Goal: Task Accomplishment & Management: Complete application form

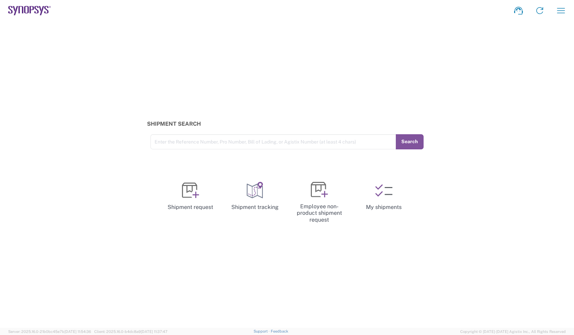
click at [33, 6] on icon at bounding box center [29, 11] width 43 height 10
click at [395, 206] on link "My shipments" at bounding box center [384, 196] width 59 height 41
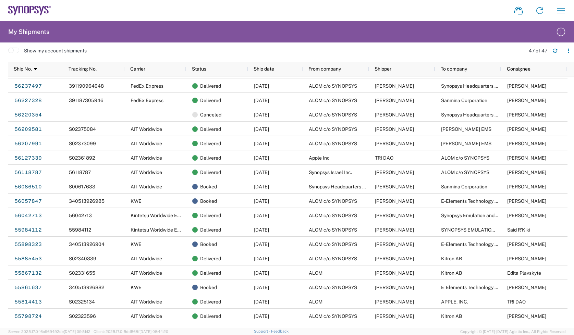
scroll to position [129, 0]
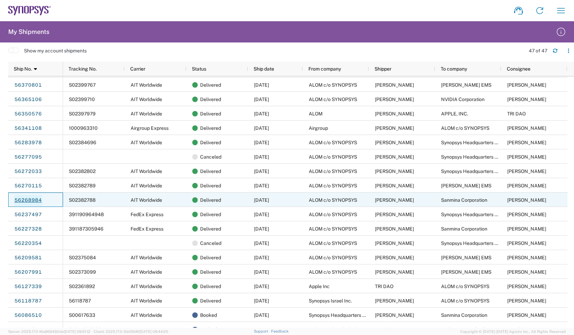
click at [33, 197] on link "56268984" at bounding box center [28, 200] width 28 height 11
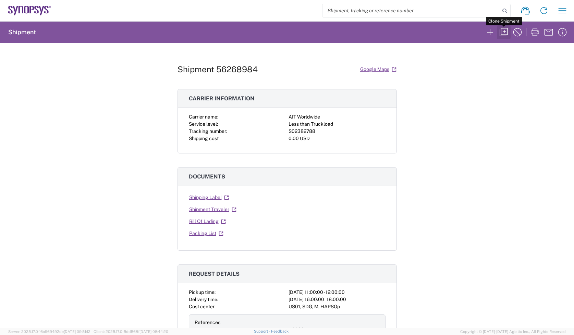
click at [508, 38] on button "button" at bounding box center [504, 32] width 14 height 14
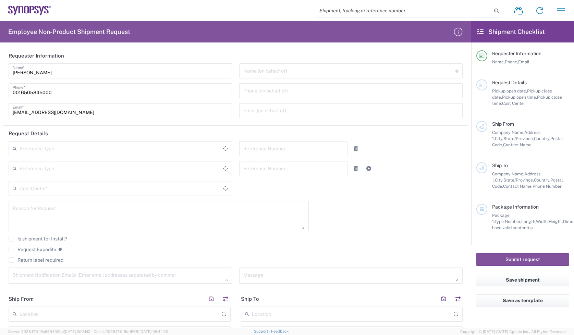
type input "460695"
type textarea "" B12 Build - DVT1 [PERSON_NAME] PO MV250290B12E13CS"
type textarea "[EMAIL_ADDRESS][DOMAIN_NAME]"
type textarea "Existing Compass Existing Compass Order# T2EXT1509950 Order# T2EXT1509950"
type input "ALOM c/o SYNOPSYS"
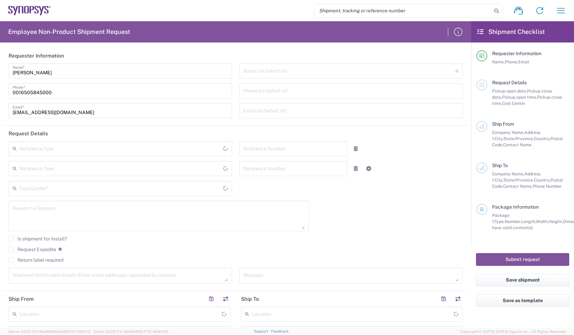
type input "[STREET_ADDRESS]"
type input "Fremont"
type input "94539"
type input "[PERSON_NAME]"
type input "4086498039"
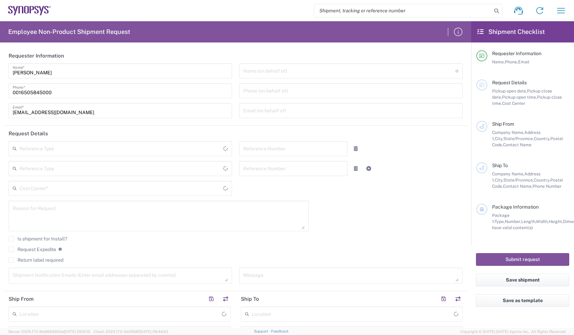
type input "[EMAIL_ADDRESS][DOMAIN_NAME]"
type input "Sanmina Corporation"
type input "60 E. Plumeria"
type input "san jose"
type input "95134"
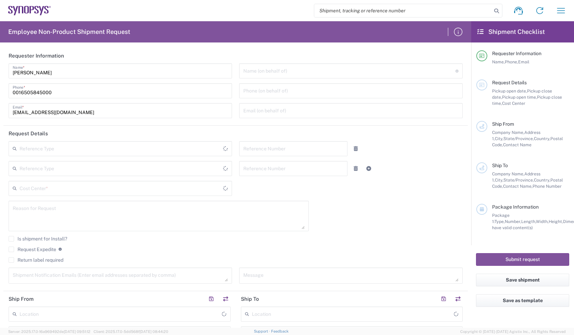
type input "[PERSON_NAME]"
type input "[PHONE_NUMBER]"
type input "[EMAIL_ADDRESS][DOMAIN_NAME]"
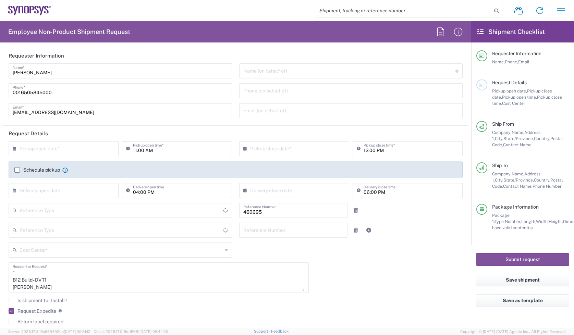
type input "[US_STATE]"
type input "[GEOGRAPHIC_DATA]"
type input "Delivered at Place"
type input "[US_STATE]"
type input "Your Packaging"
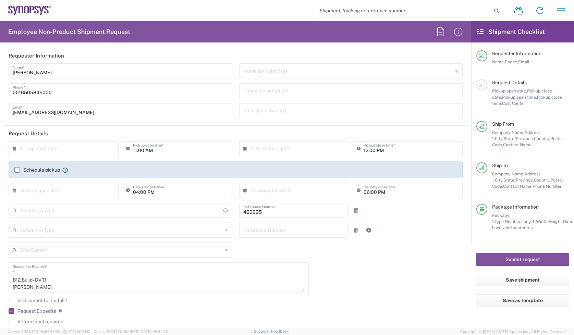
type input "[GEOGRAPHIC_DATA]"
type input "Department"
type input "US01, SDG, M, HAPSOp 460695"
click at [86, 154] on input "text" at bounding box center [65, 148] width 91 height 12
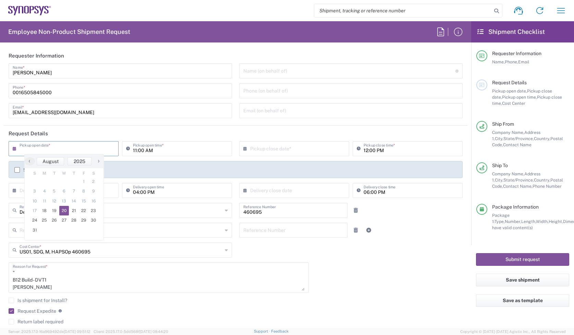
click at [66, 208] on span "20" at bounding box center [64, 211] width 10 height 10
type input "[DATE]"
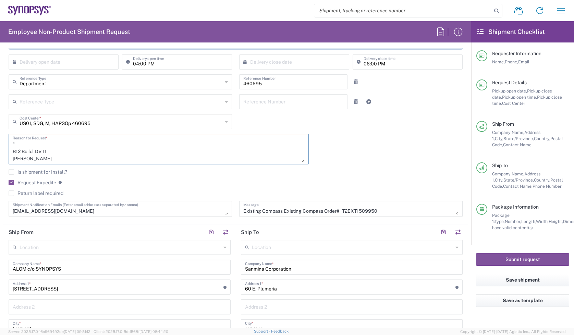
scroll to position [7, 0]
drag, startPoint x: 62, startPoint y: 155, endPoint x: 33, endPoint y: 171, distance: 33.6
click at [33, 171] on div "[DATE] × Pickup open date * Cancel Apply 11:00 AM Pickup open time * [DATE] × P…" at bounding box center [236, 117] width 462 height 209
type textarea "" B12 Build - DVT0290B12E13CS"
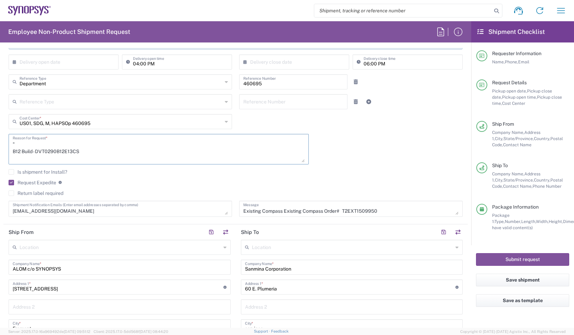
drag, startPoint x: 49, startPoint y: 147, endPoint x: 1, endPoint y: 130, distance: 51.2
click at [1, 130] on form "Requester Information [PERSON_NAME] Name * [PHONE_NUMBER] Phone * [EMAIL_ADDRES…" at bounding box center [235, 188] width 471 height 280
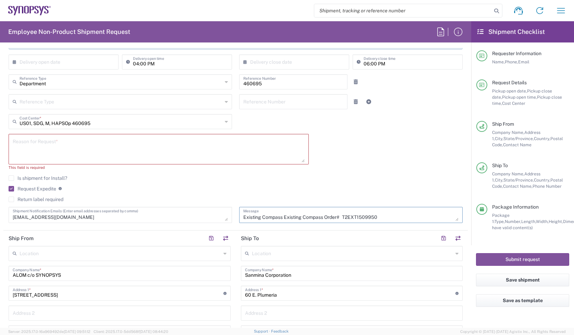
drag, startPoint x: 391, startPoint y: 205, endPoint x: 208, endPoint y: 169, distance: 185.9
click at [208, 169] on div "[DATE] × Pickup open date * Cancel Apply 11:00 AM Pickup open time * [DATE] × P…" at bounding box center [236, 120] width 462 height 215
type textarea "Order# T2EXT1509950"
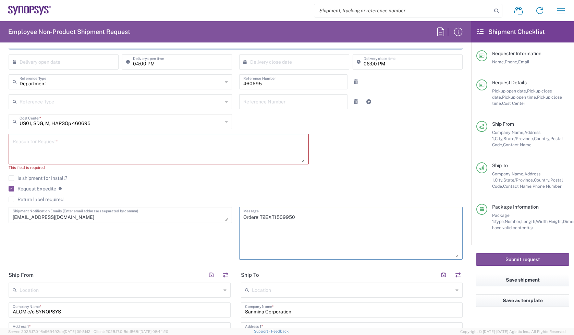
drag, startPoint x: 450, startPoint y: 219, endPoint x: 448, endPoint y: 256, distance: 37.1
click at [448, 256] on textarea "Order# T2EXT1509950" at bounding box center [350, 233] width 215 height 49
drag, startPoint x: 285, startPoint y: 235, endPoint x: 233, endPoint y: 221, distance: 53.6
click at [236, 221] on div "Order# T2EXT1509950 Message" at bounding box center [351, 236] width 231 height 58
click at [269, 139] on textarea at bounding box center [159, 149] width 292 height 26
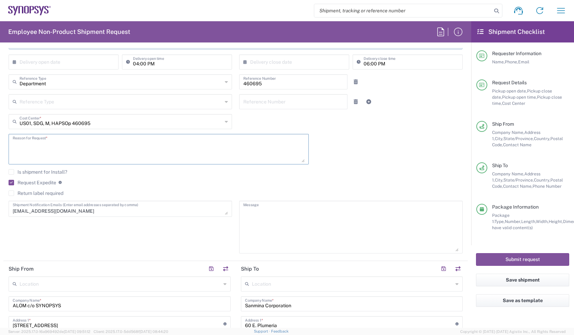
click at [59, 133] on div "US01, SDG, M, HAPSOp 460695 Cost Center * US01, SDG, M, HAPSOp 460695 AM01, AMS…" at bounding box center [120, 124] width 231 height 20
click at [52, 144] on textarea at bounding box center [159, 149] width 292 height 26
click at [96, 167] on div "Reason for Request *" at bounding box center [159, 151] width 308 height 35
click at [110, 150] on textarea at bounding box center [159, 149] width 292 height 26
paste textarea "Consignment"
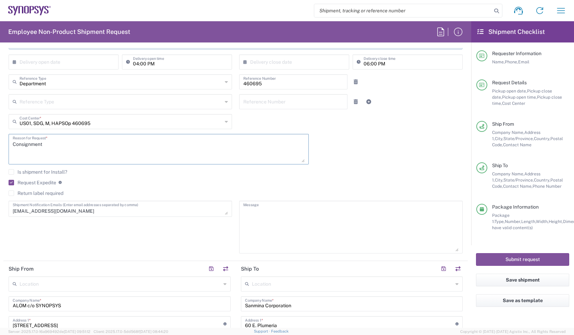
type textarea "Consignment"
click at [301, 225] on textarea at bounding box center [350, 227] width 215 height 49
paste textarea "Consignment"
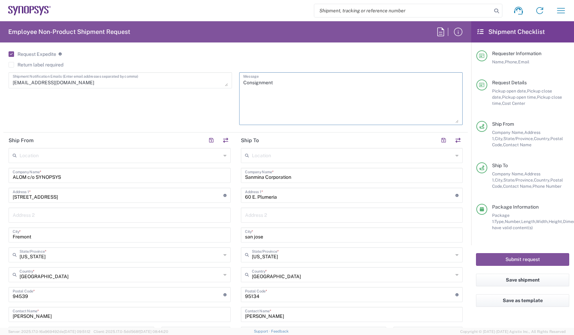
scroll to position [343, 0]
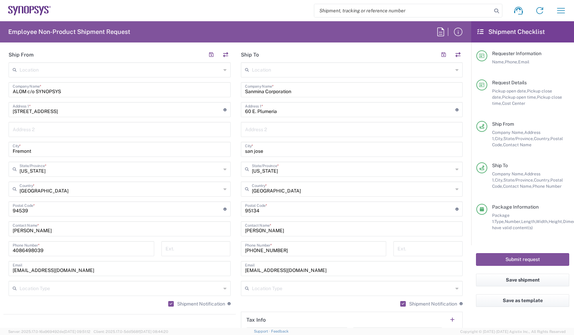
type textarea "Consignment"
drag, startPoint x: 282, startPoint y: 231, endPoint x: 219, endPoint y: 233, distance: 62.1
click at [219, 233] on div "Ship From Location [GEOGRAPHIC_DATA] DE04 Agrate Brianza IT01 [GEOGRAPHIC_DATA]…" at bounding box center [235, 200] width 465 height 306
paste input "[PERSON_NAME]"
type input "[PERSON_NAME]"
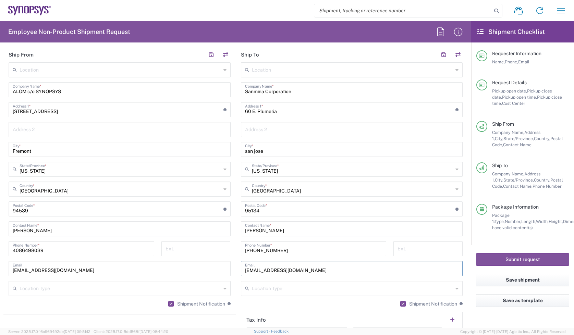
drag, startPoint x: 304, startPoint y: 270, endPoint x: 165, endPoint y: 268, distance: 139.2
click at [165, 268] on div "Ship From Location [GEOGRAPHIC_DATA] DE04 Agrate Brianza IT01 [GEOGRAPHIC_DATA]…" at bounding box center [235, 200] width 465 height 306
paste input "mai.[PERSON_NAME]"
type input "[EMAIL_ADDRESS][PERSON_NAME][DOMAIN_NAME]"
click at [242, 307] on div "Shipment Notification If checked, a shipment notification email will be sent to…" at bounding box center [352, 306] width 222 height 11
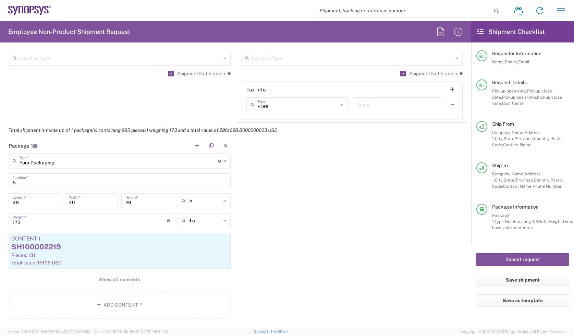
scroll to position [686, 0]
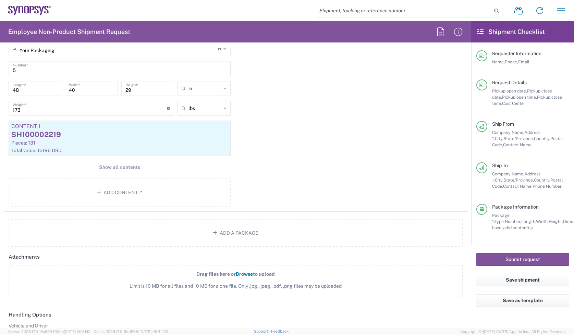
drag, startPoint x: -13, startPoint y: 70, endPoint x: -17, endPoint y: 70, distance: 3.8
click at [0, 70] on html "Shipment request Shipment tracking Employee non-product shipment request My shi…" at bounding box center [287, 167] width 574 height 335
type input "2"
drag, startPoint x: 16, startPoint y: 109, endPoint x: -14, endPoint y: 112, distance: 30.4
click at [0, 112] on html "Shipment request Shipment tracking Employee non-product shipment request My shi…" at bounding box center [287, 167] width 574 height 335
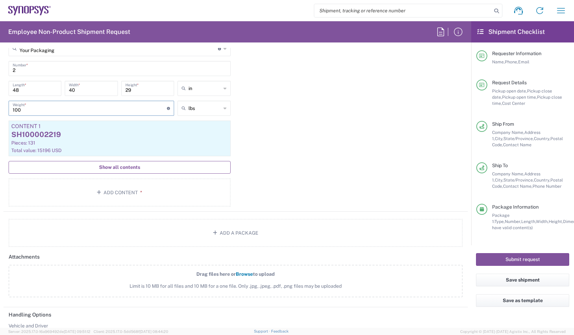
type input "100"
click at [159, 163] on button "Show all contents" at bounding box center [120, 167] width 222 height 13
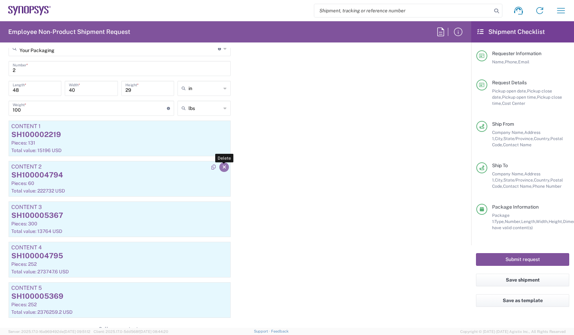
click at [223, 169] on icon "button" at bounding box center [225, 167] width 4 height 5
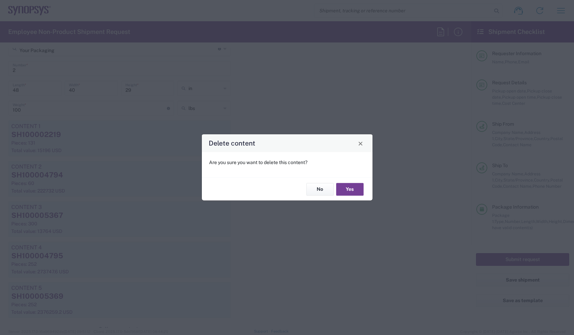
click at [354, 187] on button "Yes" at bounding box center [349, 189] width 27 height 13
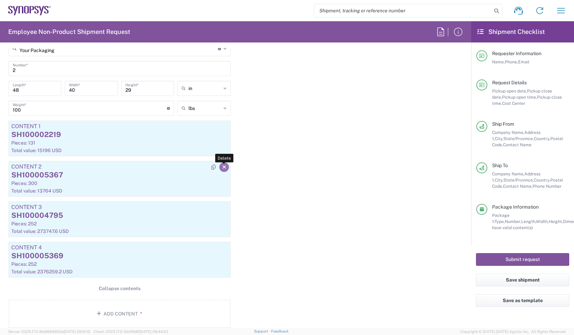
click at [223, 167] on icon "button" at bounding box center [225, 167] width 4 height 5
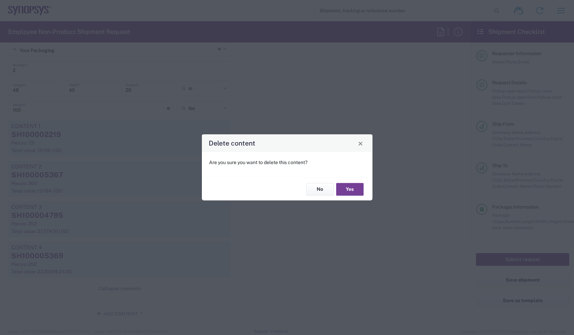
click at [351, 193] on button "Yes" at bounding box center [349, 189] width 27 height 13
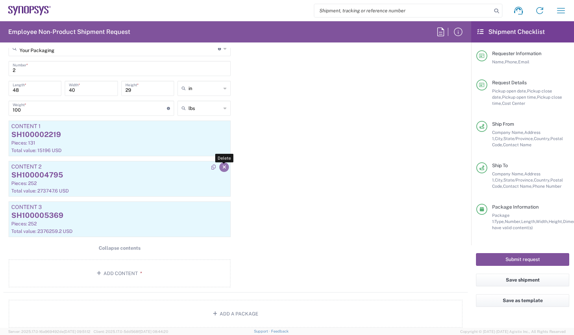
click at [223, 168] on icon "button" at bounding box center [225, 167] width 4 height 5
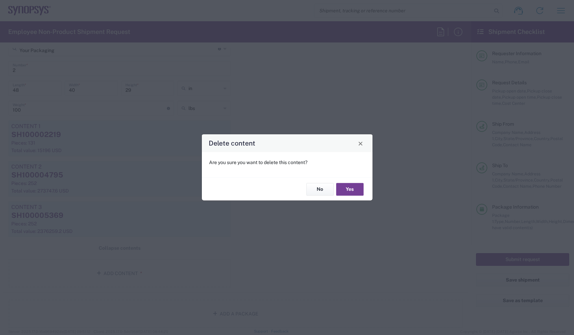
drag, startPoint x: 359, startPoint y: 196, endPoint x: 346, endPoint y: 191, distance: 13.2
click at [357, 196] on button "Yes" at bounding box center [349, 189] width 27 height 13
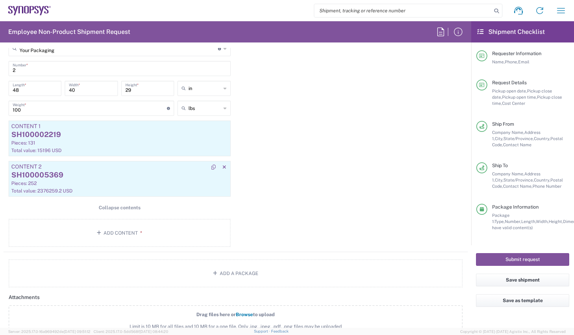
click at [215, 165] on div at bounding box center [220, 166] width 22 height 11
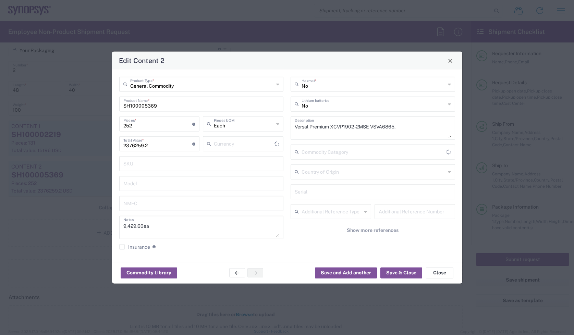
type input "US Dollar"
click at [218, 165] on input "text" at bounding box center [201, 163] width 156 height 12
click at [431, 273] on button "Close" at bounding box center [439, 272] width 27 height 11
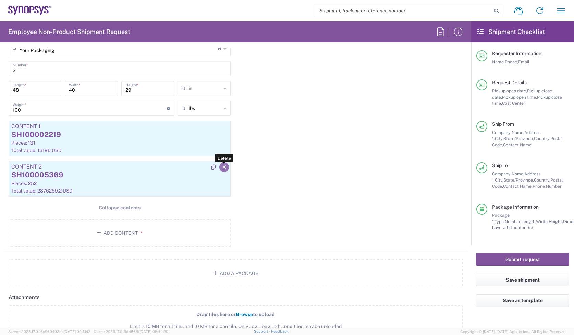
click at [223, 166] on icon "button" at bounding box center [225, 167] width 4 height 5
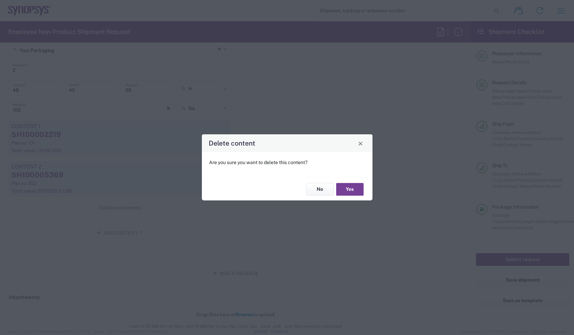
click at [348, 190] on button "Yes" at bounding box center [349, 189] width 27 height 13
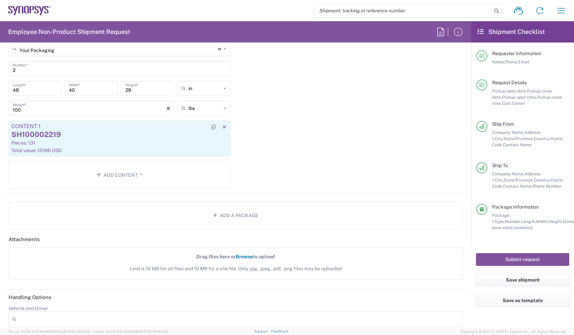
click at [131, 133] on div "SH100002219" at bounding box center [119, 135] width 217 height 10
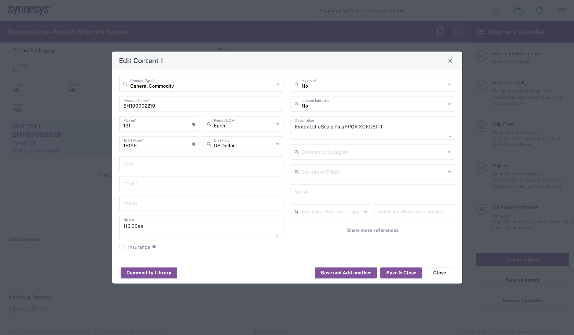
drag, startPoint x: 107, startPoint y: 123, endPoint x: 62, endPoint y: 128, distance: 45.6
click at [62, 128] on div "Edit Content 1 General Commodity Product Type * SH100002219 Product Name * 131 …" at bounding box center [287, 167] width 574 height 335
type input "2"
type input "232"
type input "20"
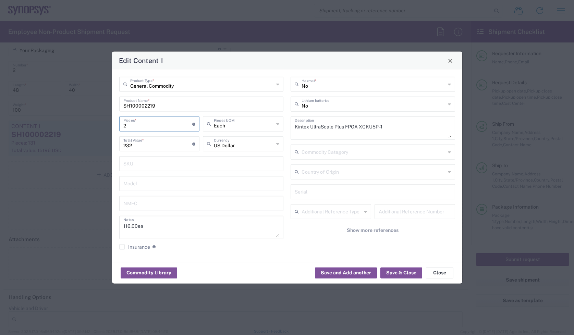
type input "2320"
type input "205"
type input "23780"
type input "205"
click at [388, 272] on button "Save & Close" at bounding box center [402, 272] width 42 height 11
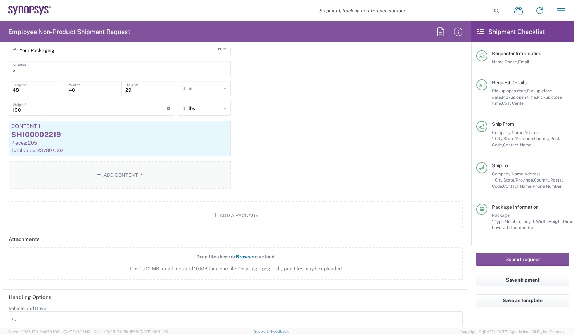
click at [178, 175] on button "Add Content *" at bounding box center [120, 175] width 222 height 28
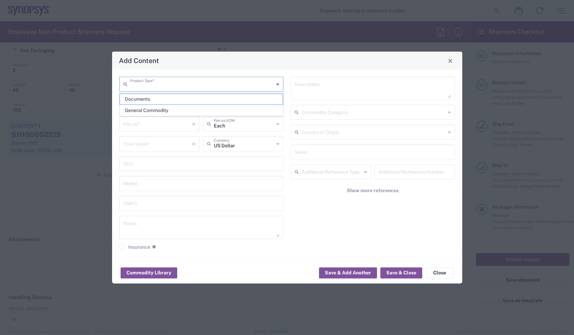
click at [199, 88] on input "text" at bounding box center [202, 84] width 144 height 12
click at [164, 105] on span "General Commodity" at bounding box center [201, 110] width 163 height 11
type input "General Commodity"
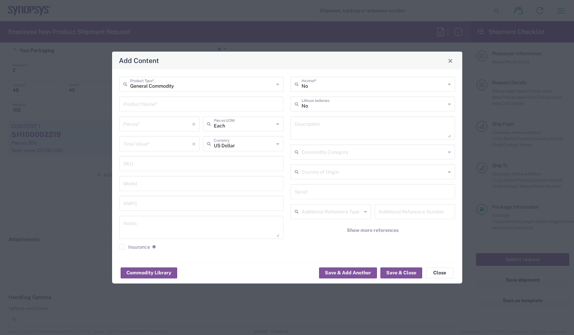
click at [164, 105] on input "text" at bounding box center [201, 104] width 156 height 12
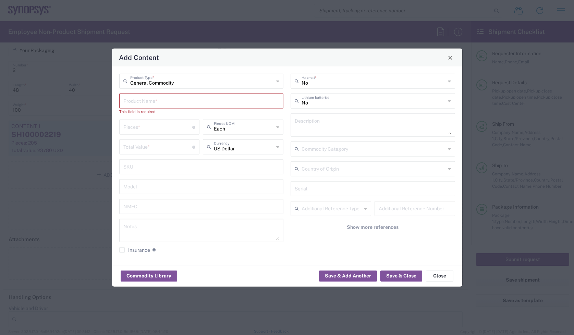
click at [225, 102] on input "text" at bounding box center [201, 101] width 156 height 12
paste input "SH100002178"
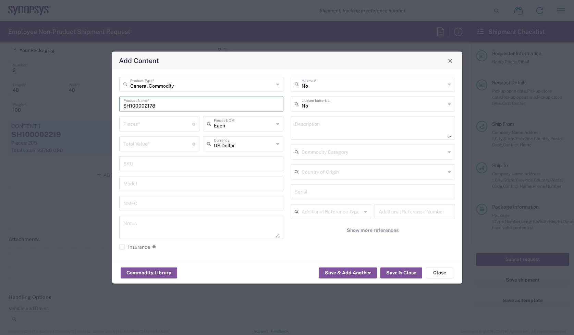
type input "SH100002178"
click at [319, 123] on textarea at bounding box center [373, 128] width 156 height 19
paste textarea "XILINX XCVU065-H1FFVC1517E"
type textarea "XILINX XCVU065-H1FFVC1517E"
click at [145, 124] on input "number" at bounding box center [157, 124] width 69 height 12
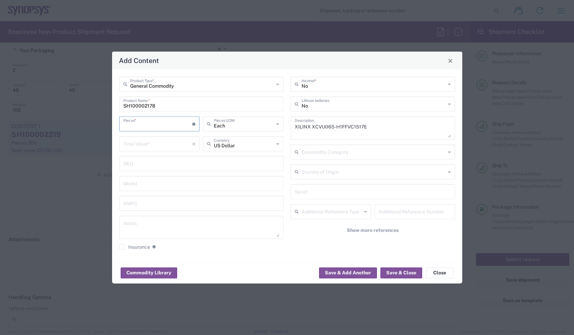
paste input "27"
type input "27"
click at [162, 141] on input "number" at bounding box center [157, 143] width 69 height 12
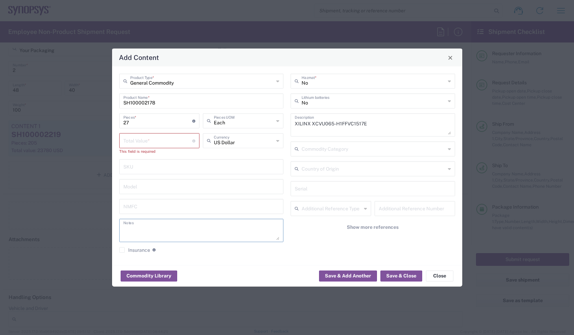
click at [151, 226] on textarea at bounding box center [201, 230] width 156 height 19
paste textarea "282.02"
type textarea "282.02ea"
click at [151, 137] on input "number" at bounding box center [157, 140] width 69 height 12
paste input "282.02"
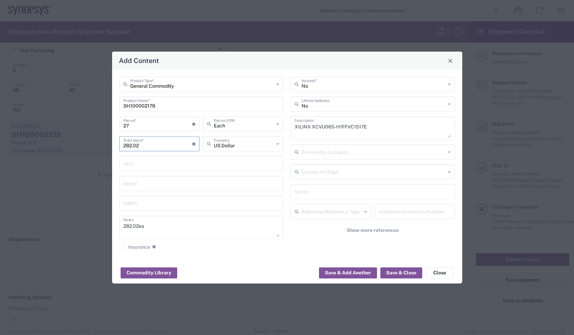
type input "282.02"
drag, startPoint x: 138, startPoint y: 119, endPoint x: 85, endPoint y: 123, distance: 53.0
click at [86, 123] on div "Add Content General Commodity Product Type * SH100002178 Product Name * 27 Piec…" at bounding box center [287, 167] width 574 height 335
type input "1"
type input "10.45"
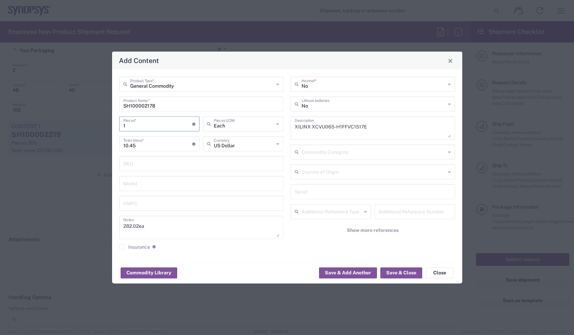
type input "0"
drag, startPoint x: 124, startPoint y: 145, endPoint x: 83, endPoint y: 147, distance: 40.9
click at [83, 147] on div "Add Content General Commodity Product Type * SH100002178 Product Name * 0 Piece…" at bounding box center [287, 167] width 574 height 335
paste input "282.02"
type input "282.02"
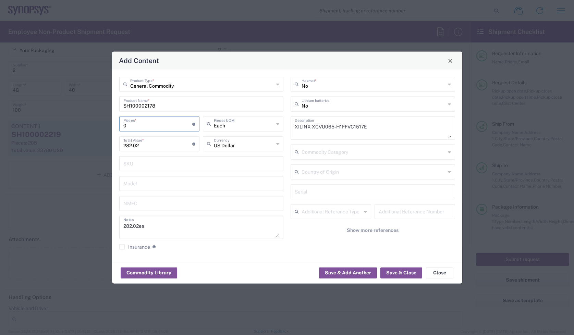
drag, startPoint x: 110, startPoint y: 126, endPoint x: 85, endPoint y: 126, distance: 25.4
click at [93, 126] on div "Add Content General Commodity Product Type * SH100002178 Product Name * 0 Piece…" at bounding box center [287, 167] width 574 height 335
type input "2"
type input "564.04"
type input "27"
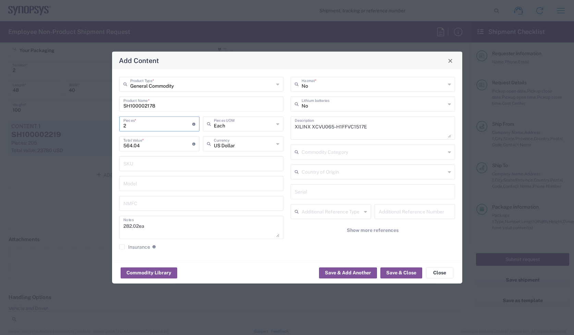
type input "7614.54"
type input "27"
click at [410, 270] on button "Save & Close" at bounding box center [402, 272] width 42 height 11
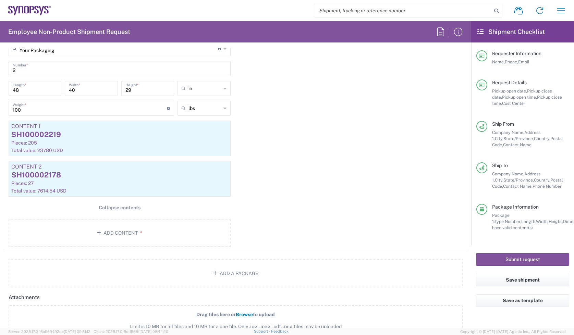
click at [362, 105] on div "Package 1 Your Packaging Type * Material used to package goods Your Packaging B…" at bounding box center [235, 139] width 465 height 227
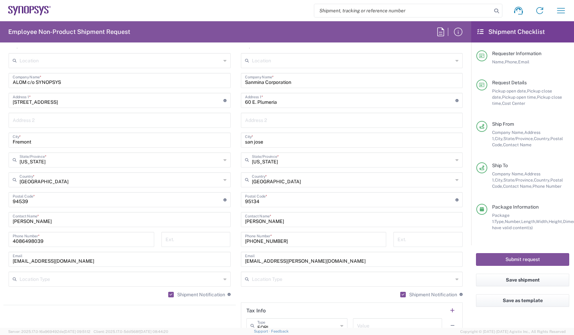
scroll to position [214, 0]
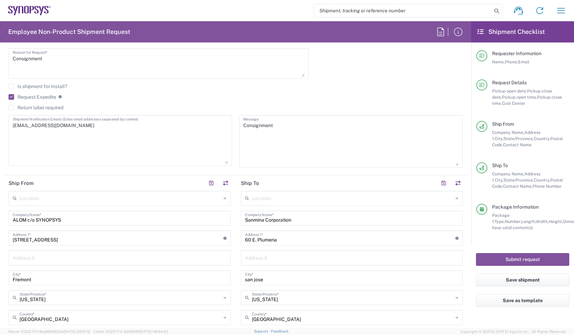
drag, startPoint x: 223, startPoint y: 128, endPoint x: 210, endPoint y: 163, distance: 37.4
click at [210, 163] on textarea "[EMAIL_ADDRESS][DOMAIN_NAME]" at bounding box center [120, 140] width 215 height 47
drag, startPoint x: 320, startPoint y: 92, endPoint x: 265, endPoint y: 123, distance: 62.6
click at [320, 92] on div "Is shipment for Install?" at bounding box center [236, 89] width 454 height 10
click at [98, 133] on textarea "[EMAIL_ADDRESS][DOMAIN_NAME]" at bounding box center [120, 140] width 215 height 47
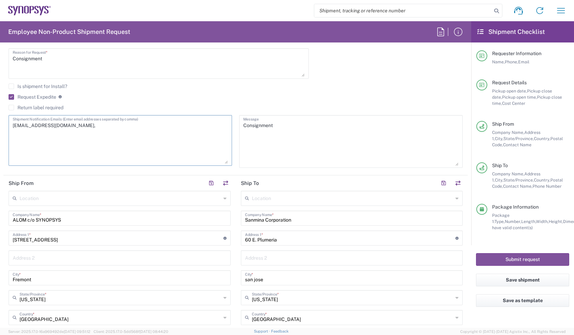
paste textarea "282.02"
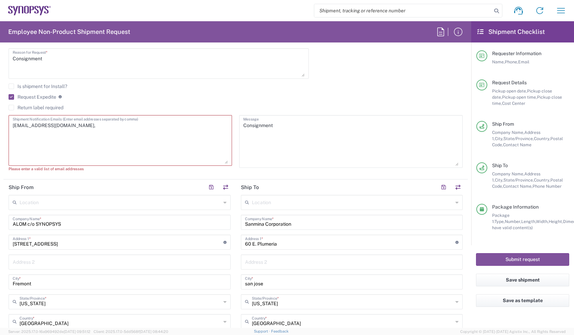
click at [88, 126] on textarea "[EMAIL_ADDRESS][DOMAIN_NAME]," at bounding box center [120, 140] width 215 height 47
paste textarea "[PERSON_NAME] <[EMAIL_ADDRESS][DOMAIN_NAME]>"
click at [169, 130] on textarea "[EMAIL_ADDRESS][DOMAIN_NAME], [PERSON_NAME] <[EMAIL_ADDRESS][DOMAIN_NAME]>" at bounding box center [120, 140] width 215 height 47
paste textarea "[PERSON_NAME] <[EMAIL_ADDRESS][DOMAIN_NAME]>"
click at [156, 131] on textarea "[EMAIL_ADDRESS][DOMAIN_NAME], [PERSON_NAME] <[EMAIL_ADDRESS][DOMAIN_NAME]>" at bounding box center [120, 140] width 215 height 47
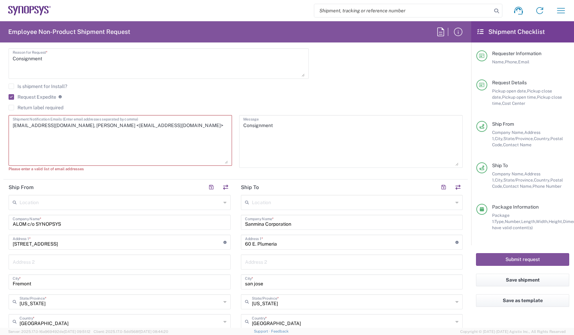
paste textarea "[EMAIL_ADDRESS][DOMAIN_NAME]"
click at [142, 125] on textarea "[EMAIL_ADDRESS][DOMAIN_NAME], [PERSON_NAME] <[EMAIL_ADDRESS][DOMAIN_NAME]>[EMAI…" at bounding box center [120, 140] width 215 height 47
drag, startPoint x: 89, startPoint y: 125, endPoint x: 64, endPoint y: 126, distance: 24.7
click at [64, 126] on textarea "[EMAIL_ADDRESS][DOMAIN_NAME], [PERSON_NAME] <[EMAIL_ADDRESS][DOMAIN_NAME], [EMA…" at bounding box center [120, 140] width 215 height 47
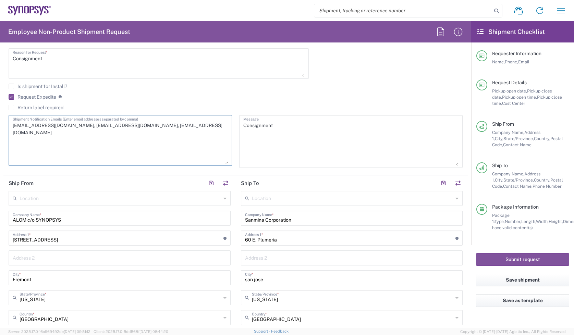
drag, startPoint x: 64, startPoint y: 125, endPoint x: -77, endPoint y: 126, distance: 141.3
click at [0, 126] on html "Shipment request Shipment tracking Employee non-product shipment request My shi…" at bounding box center [287, 167] width 574 height 335
type textarea "[EMAIL_ADDRESS][DOMAIN_NAME], [EMAIL_ADDRESS][DOMAIN_NAME]"
click at [10, 97] on label "Request Expedite" at bounding box center [33, 96] width 48 height 5
click at [10, 97] on input "Request Expedite" at bounding box center [10, 97] width 0 height 0
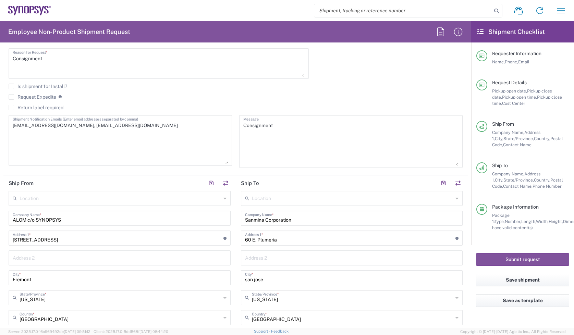
click at [177, 95] on agx-checkbox-control "Request Expedite If expedite is checked you will be unable to rate and book thi…" at bounding box center [236, 97] width 454 height 6
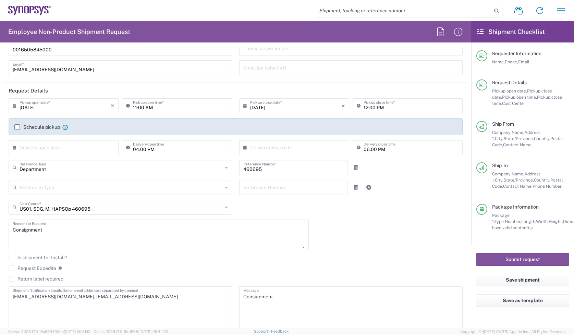
scroll to position [0, 0]
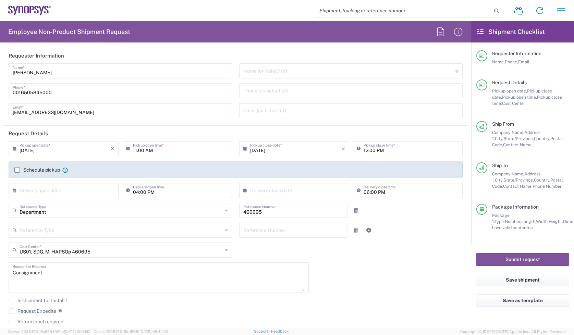
drag, startPoint x: 310, startPoint y: 209, endPoint x: 148, endPoint y: 199, distance: 162.2
click at [148, 199] on div "[DATE] × Pickup open date * Cancel Apply 11:00 AM Pickup open time * [DATE] × P…" at bounding box center [236, 264] width 462 height 246
click at [408, 231] on div "Reference Type Customer Ref Department Invoice Number Purchase Order RMA Refere…" at bounding box center [236, 233] width 462 height 20
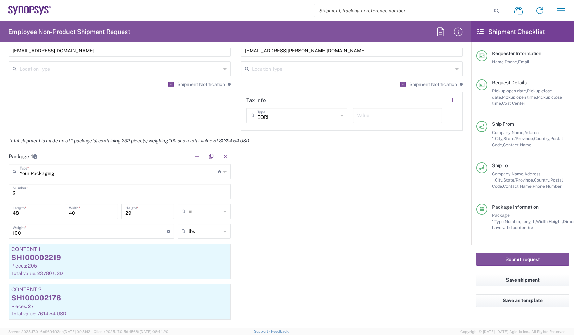
scroll to position [643, 0]
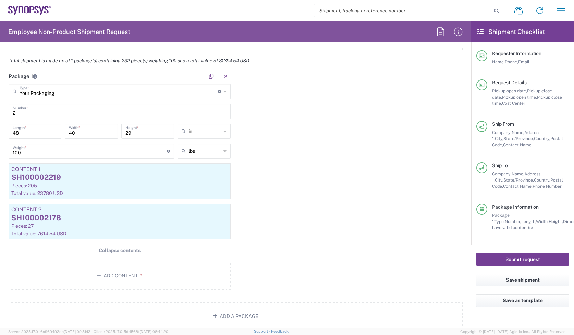
click at [515, 254] on button "Submit request" at bounding box center [522, 259] width 93 height 13
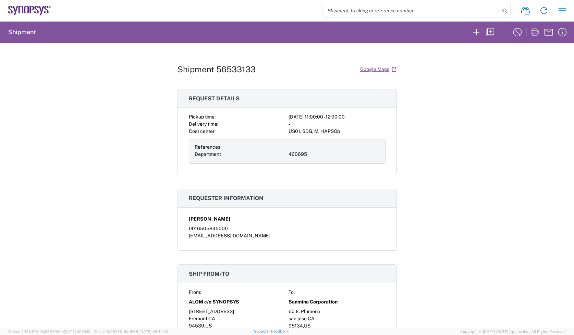
click at [239, 71] on h1 "Shipment 56533133" at bounding box center [217, 69] width 78 height 10
copy h1 "56533133"
drag, startPoint x: 300, startPoint y: 79, endPoint x: 295, endPoint y: 79, distance: 5.2
click at [297, 79] on div "Shipment 56533133 Google Maps Request details Pickup time: [DATE] 11:00:00 - 12…" at bounding box center [287, 185] width 219 height 285
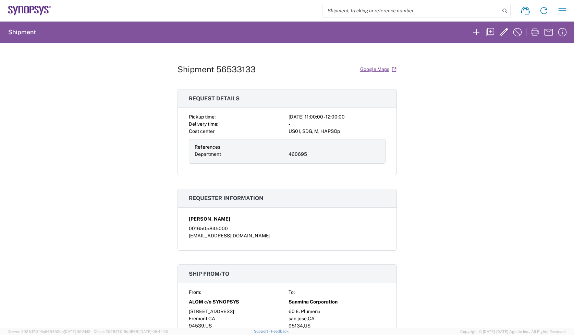
click at [235, 66] on h1 "Shipment 56533133" at bounding box center [217, 69] width 78 height 10
copy h1 "56533133"
drag, startPoint x: 283, startPoint y: 71, endPoint x: 249, endPoint y: 71, distance: 33.9
click at [283, 71] on div "Shipment 56533133 Google Maps" at bounding box center [287, 69] width 219 height 12
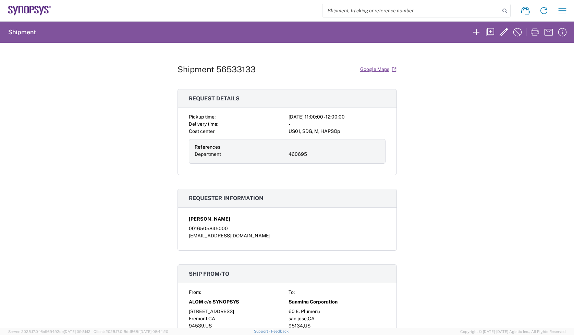
click at [235, 71] on h1 "Shipment 56533133" at bounding box center [217, 69] width 78 height 10
copy h1 "56533133"
click at [423, 174] on div "Shipment 56533133 Google Maps Request details Pickup time: [DATE] 11:00:00 - 12…" at bounding box center [287, 185] width 574 height 285
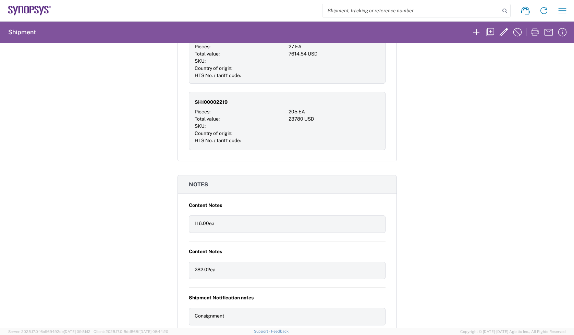
scroll to position [300, 0]
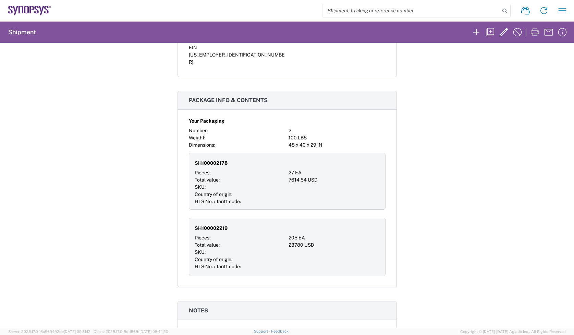
click at [482, 191] on div "Shipment 56533133 Google Maps Request details Pickup time: [DATE] 11:00:00 - 12…" at bounding box center [287, 185] width 574 height 285
click at [474, 160] on div "Shipment 56533133 Google Maps Request details Pickup time: [DATE] 11:00:00 - 12…" at bounding box center [287, 185] width 574 height 285
